Goal: Register for event/course

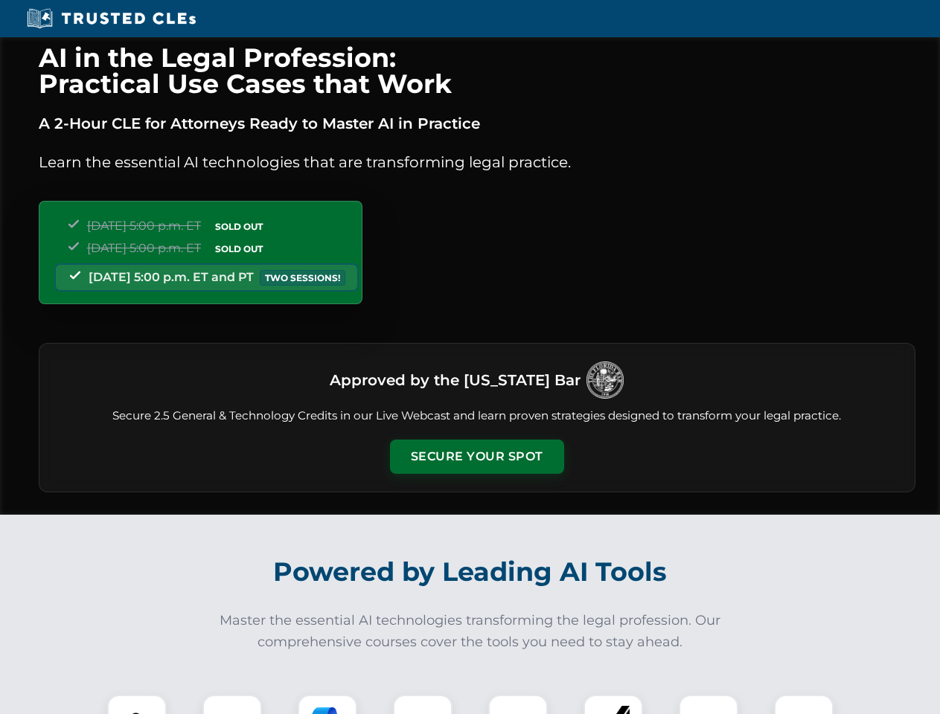
click at [476, 457] on button "Secure Your Spot" at bounding box center [477, 457] width 174 height 34
click at [137, 704] on img at bounding box center [136, 724] width 43 height 43
